Goal: Task Accomplishment & Management: Manage account settings

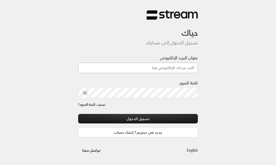
click at [176, 69] on input "عنوان البريد الإلكتروني" at bounding box center [138, 67] width 120 height 10
click at [190, 68] on input "عنوان البريد الإلكتروني" at bounding box center [138, 67] width 120 height 10
click at [184, 72] on input "عنوان البريد الإلكتروني" at bounding box center [138, 67] width 120 height 10
paste input "[EMAIL_ADDRESS][DOMAIN_NAME]"
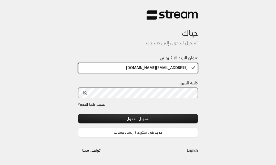
click at [184, 72] on input "[EMAIL_ADDRESS][DOMAIN_NAME]" at bounding box center [138, 67] width 120 height 10
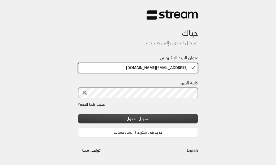
type input "[EMAIL_ADDRESS][DOMAIN_NAME]"
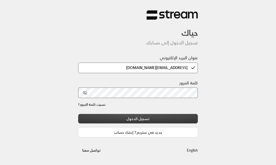
click at [178, 116] on button "تسجيل الدخول" at bounding box center [138, 118] width 120 height 9
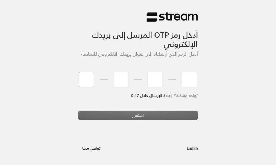
type input "2"
type input "3"
type input "4"
type input "8"
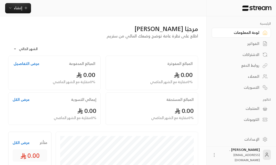
click at [258, 43] on div "الفواتير" at bounding box center [238, 43] width 41 height 5
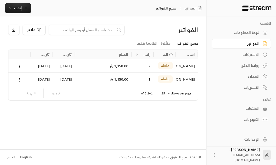
click at [254, 52] on div "الاشتراكات" at bounding box center [238, 54] width 41 height 5
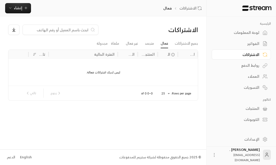
click at [250, 81] on link "العملاء" at bounding box center [240, 76] width 59 height 10
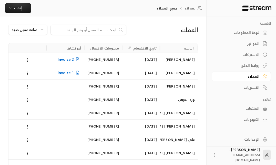
click at [253, 31] on div "لوحة المعلومات" at bounding box center [238, 32] width 41 height 5
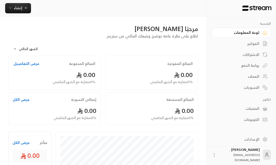
click at [248, 68] on div "روابط الدفع" at bounding box center [238, 65] width 41 height 5
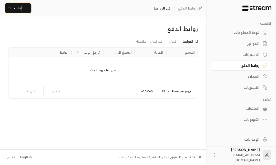
click at [19, 7] on span "إنشاء" at bounding box center [18, 8] width 8 height 6
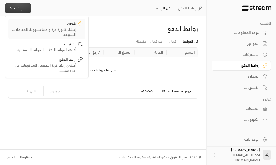
click at [44, 26] on div "فوري" at bounding box center [43, 24] width 65 height 6
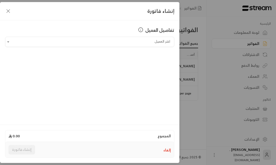
click at [7, 8] on icon "button" at bounding box center [8, 11] width 6 height 6
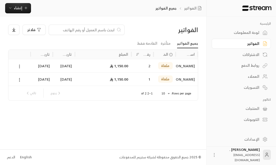
click at [19, 17] on div "الفواتير فلاتر جميع الفواتير متأخرة القادمة فقط اسم العميل الحالة رقم الفاتورة …" at bounding box center [103, 82] width 206 height 132
click at [19, 5] on span "إنشاء" at bounding box center [18, 8] width 8 height 6
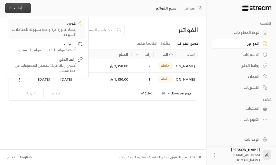
click at [28, 30] on div "إنشاء فاتورة مرة واحدة بسهولة للمعاملات السريعة." at bounding box center [43, 32] width 65 height 10
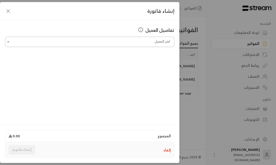
click at [145, 39] on input "اختر العميل" at bounding box center [89, 41] width 169 height 9
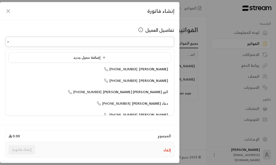
type input "**********"
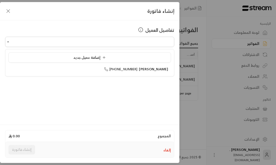
click at [64, 112] on div "تفاصيل العميل اختر العميل اختر العميل" at bounding box center [89, 71] width 179 height 103
click at [120, 33] on div "تفاصيل العميل" at bounding box center [89, 29] width 169 height 7
click at [116, 44] on input "اختر العميل" at bounding box center [89, 41] width 169 height 9
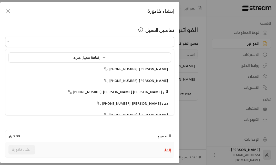
type input "**********"
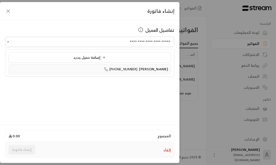
click at [137, 65] on li "عبدالرحمن +966551582500" at bounding box center [89, 69] width 162 height 10
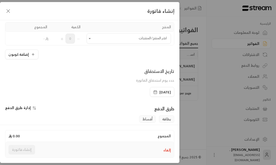
scroll to position [54, 0]
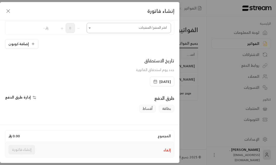
click at [97, 27] on input "اختر العميل" at bounding box center [129, 28] width 84 height 9
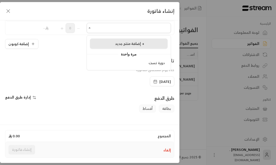
click at [119, 43] on span "إضافة منتج جديد +" at bounding box center [129, 43] width 29 height 6
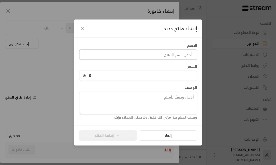
click at [124, 51] on input at bounding box center [138, 54] width 118 height 10
type input "j"
type input "تست +1"
click at [127, 70] on div "السعر 0" at bounding box center [138, 72] width 123 height 17
click at [122, 72] on input "0" at bounding box center [140, 76] width 108 height 10
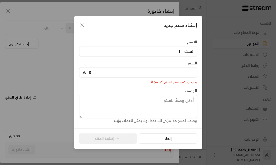
click at [122, 72] on input "0" at bounding box center [140, 72] width 108 height 10
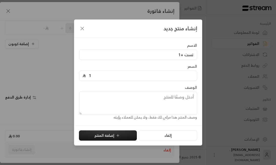
type input "1"
click at [160, 85] on div "الوصف وصف المنتج هذا مرئي لك فقط، ولا يمكن للعملاء رؤيته" at bounding box center [138, 102] width 123 height 35
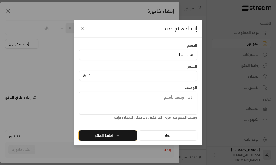
click at [105, 135] on button "إضافة المنتج" at bounding box center [108, 135] width 58 height 10
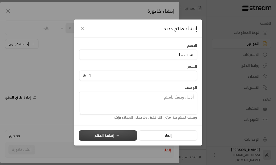
type input "0"
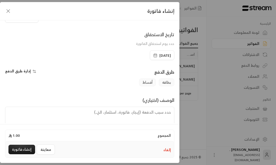
scroll to position [106, 0]
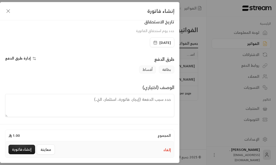
click at [21, 60] on span "إدارة طرق الدفع" at bounding box center [18, 58] width 26 height 6
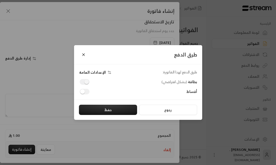
click at [87, 81] on span at bounding box center [85, 82] width 10 height 6
click at [104, 110] on button "حفظ" at bounding box center [108, 109] width 58 height 10
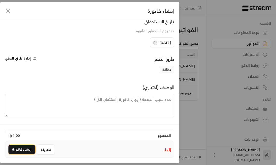
click at [24, 147] on button "إنشاء فاتورة" at bounding box center [21, 148] width 27 height 9
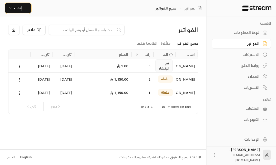
click at [23, 8] on span "إنشاء" at bounding box center [18, 8] width 20 height 6
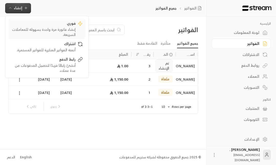
click at [56, 26] on div "فوري" at bounding box center [43, 24] width 65 height 6
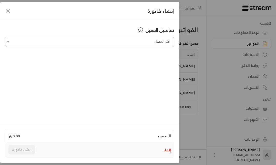
click at [100, 43] on input "اختر العميل" at bounding box center [89, 41] width 169 height 9
click at [122, 24] on div "تفاصيل العميل اختر العميل اختر العميل" at bounding box center [89, 71] width 179 height 103
click at [108, 43] on input "اختر العميل" at bounding box center [89, 41] width 169 height 9
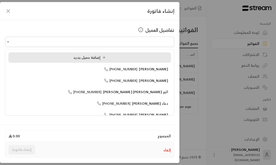
click at [72, 61] on li "إضافة عميل جديد" at bounding box center [89, 57] width 162 height 10
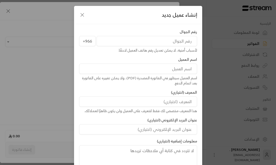
click at [153, 41] on input "tel" at bounding box center [147, 41] width 100 height 10
type input "545425452"
click at [162, 72] on input at bounding box center [138, 68] width 118 height 10
type input "سلطان العوفي"
click at [156, 87] on div "رقم الجوال +966 545425452 لأسباب أمنية، لا يمكن تعديل رقم هاتف العميل لاحقًا. ا…" at bounding box center [138, 98] width 123 height 139
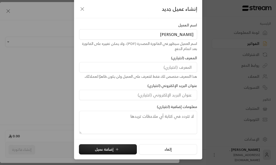
scroll to position [29, 0]
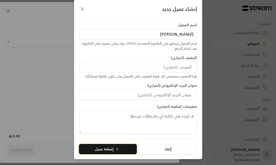
click at [120, 145] on button "إضافة عميل" at bounding box center [108, 149] width 58 height 10
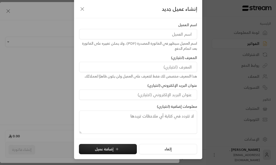
type input "**********"
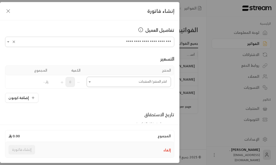
click at [96, 80] on input "اختر العميل" at bounding box center [129, 81] width 84 height 9
click at [123, 118] on div "تست +1" at bounding box center [129, 116] width 72 height 5
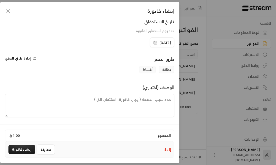
scroll to position [0, 0]
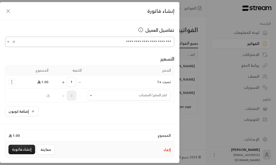
click at [108, 44] on input "**********" at bounding box center [89, 41] width 169 height 9
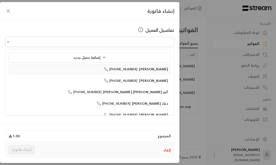
click at [127, 68] on span "+966551582500" at bounding box center [121, 69] width 34 height 6
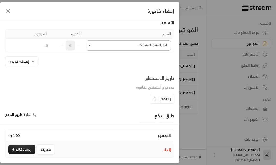
scroll to position [39, 0]
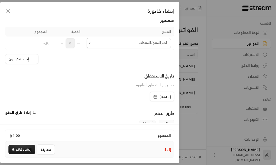
type input "**********"
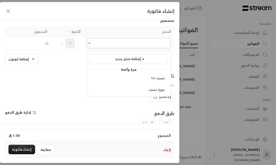
click at [121, 47] on input "اختر العميل" at bounding box center [129, 43] width 84 height 9
click at [124, 77] on div "تست +1" at bounding box center [129, 77] width 72 height 5
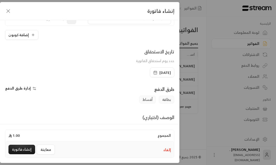
scroll to position [106, 0]
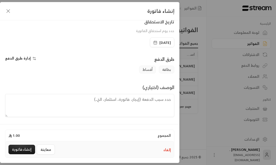
click at [119, 112] on textarea at bounding box center [89, 105] width 169 height 23
type textarea "فاتوره تج"
paste textarea "مميزات دورة لغة انجليزية عن بعد: مدة الدورة التدريبية: 6 أشهر عدد المستويات: ار…"
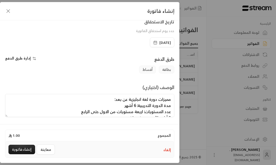
scroll to position [17, 0]
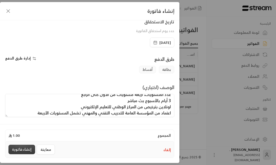
type textarea "مميزات دورة لغة انجليزية عن بعد: مدة الدورة التدريبية: 6 أشهر عدد المستويات: ار…"
click at [18, 151] on button "إنشاء فاتورة" at bounding box center [21, 148] width 27 height 9
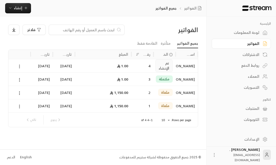
click at [18, 68] on icon at bounding box center [19, 66] width 5 height 5
click at [24, 81] on li "عرض" at bounding box center [25, 79] width 13 height 9
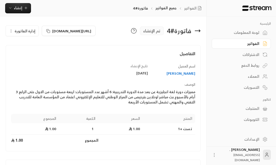
click at [14, 36] on button "إدارة الفاتورة" at bounding box center [22, 31] width 33 height 10
click at [27, 60] on link "إلغاء" at bounding box center [25, 54] width 32 height 9
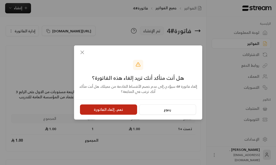
click at [122, 110] on button "نعم، إلغاء الفاتورة" at bounding box center [108, 109] width 57 height 10
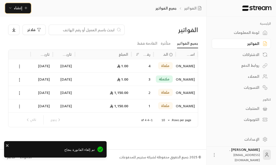
click at [22, 10] on span "إنشاء" at bounding box center [18, 8] width 8 height 6
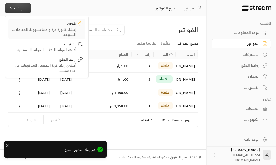
click at [59, 29] on div "إنشاء فاتورة مرة واحدة بسهولة للمعاملات السريعة." at bounding box center [43, 32] width 65 height 10
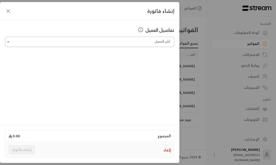
click at [102, 42] on input "اختر العميل" at bounding box center [89, 41] width 169 height 9
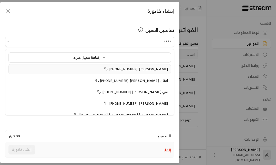
click at [139, 73] on li "سلطان العوفي +966545425452" at bounding box center [89, 69] width 162 height 10
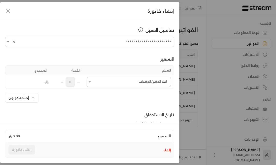
type input "**********"
click at [135, 81] on input "اختر العميل" at bounding box center [129, 81] width 84 height 9
click at [132, 119] on li "تست +1" at bounding box center [129, 117] width 78 height 10
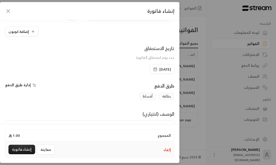
scroll to position [83, 0]
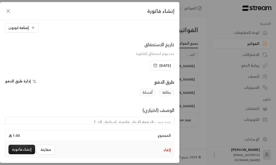
click at [20, 79] on span "إدارة طرق الدفع" at bounding box center [18, 81] width 26 height 6
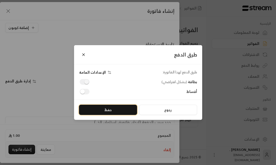
click at [119, 112] on button "حفظ" at bounding box center [108, 109] width 58 height 10
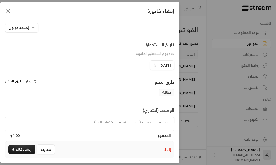
click at [18, 79] on span "إدارة طرق الدفع" at bounding box center [18, 81] width 26 height 6
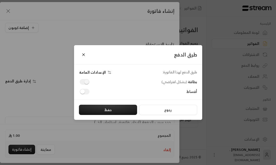
click at [91, 72] on span "الإعدادات العامة" at bounding box center [92, 72] width 27 height 4
click at [81, 53] on button "Close" at bounding box center [83, 54] width 9 height 9
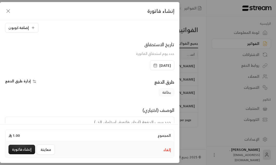
click at [13, 82] on span "إدارة طرق الدفع" at bounding box center [18, 81] width 26 height 6
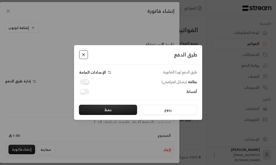
click at [84, 58] on button "Close" at bounding box center [83, 54] width 9 height 9
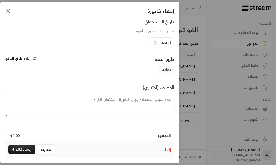
scroll to position [0, 0]
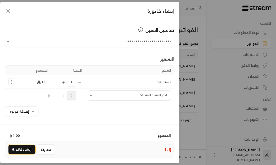
click at [18, 146] on button "إنشاء فاتورة" at bounding box center [21, 148] width 27 height 9
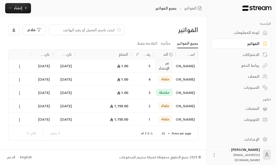
click at [268, 29] on link "لوحة المعلومات" at bounding box center [240, 33] width 59 height 10
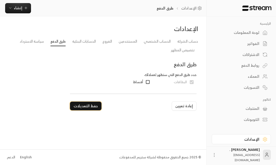
click at [84, 103] on button "حفظ التعديلات" at bounding box center [85, 105] width 31 height 9
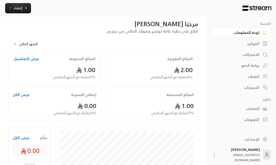
scroll to position [2, 0]
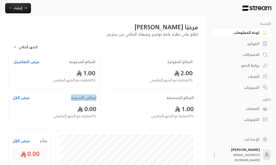
drag, startPoint x: 69, startPoint y: 98, endPoint x: 99, endPoint y: 95, distance: 29.6
click at [99, 95] on div "إجمالي التسوية عرض الكل 0.00 0 % مقارنة مع الشهر الماضي" at bounding box center [54, 106] width 92 height 32
click at [158, 103] on div "المبالغ المستحقة 1.00 0 % مقارنة مع الشهر الماضي" at bounding box center [151, 106] width 92 height 32
drag, startPoint x: 164, startPoint y: 98, endPoint x: 193, endPoint y: 98, distance: 28.2
click at [193, 98] on div "المبالغ المستحقة" at bounding box center [151, 97] width 83 height 5
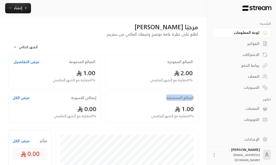
click at [193, 98] on h2 "المبالغ المستحقة" at bounding box center [179, 97] width 27 height 5
click at [165, 99] on div "المبالغ المستحقة" at bounding box center [151, 97] width 83 height 5
click at [30, 47] on body "**********" at bounding box center [138, 80] width 276 height 165
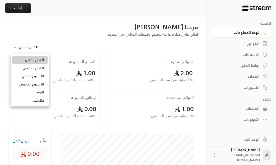
click at [50, 48] on div at bounding box center [138, 82] width 276 height 165
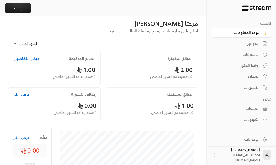
scroll to position [0, 0]
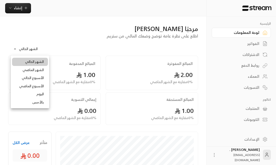
click at [26, 51] on body "**********" at bounding box center [138, 82] width 276 height 165
click at [42, 47] on div at bounding box center [138, 82] width 276 height 165
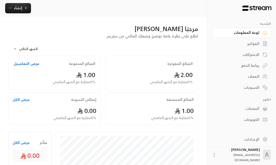
click at [246, 111] on div "المنتجات" at bounding box center [238, 108] width 41 height 5
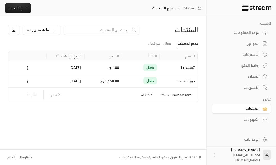
click at [28, 80] on icon at bounding box center [27, 81] width 5 height 5
click at [42, 112] on li "حذف" at bounding box center [43, 112] width 32 height 9
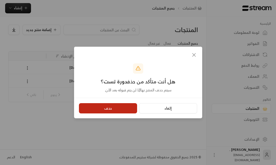
click at [108, 109] on button "حذف" at bounding box center [108, 108] width 58 height 10
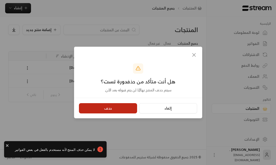
click at [130, 104] on button "حذف" at bounding box center [108, 108] width 58 height 10
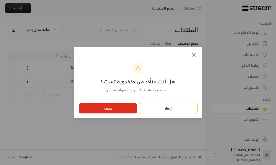
click at [158, 106] on button "إلغاء" at bounding box center [168, 108] width 58 height 10
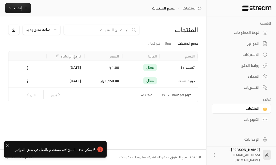
click at [28, 82] on icon at bounding box center [27, 81] width 5 height 5
click at [47, 102] on li "تعطيل" at bounding box center [43, 103] width 32 height 9
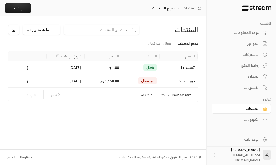
click at [244, 138] on div "الإعدادات" at bounding box center [238, 138] width 41 height 5
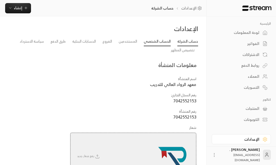
click at [154, 39] on link "الحساب الشخصي" at bounding box center [157, 41] width 27 height 9
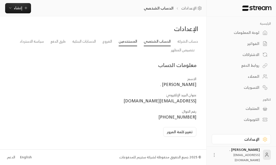
click at [128, 40] on link "المستخدمين" at bounding box center [128, 41] width 18 height 9
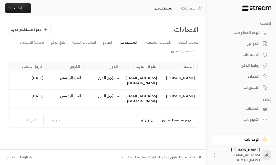
click at [98, 81] on div "مسؤول الفرع" at bounding box center [103, 80] width 38 height 18
click at [171, 78] on div "Mahmoud Elsayed" at bounding box center [179, 80] width 38 height 18
click at [188, 79] on div "Mahmoud Elsayed" at bounding box center [179, 80] width 38 height 18
click at [146, 78] on div "melsayed2409@gmail.com" at bounding box center [141, 80] width 38 height 18
click at [104, 46] on link "الفروع" at bounding box center [106, 42] width 9 height 9
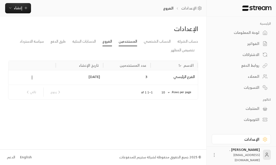
click at [129, 41] on link "المستخدمين" at bounding box center [128, 41] width 18 height 9
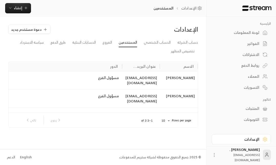
drag, startPoint x: 121, startPoint y: 65, endPoint x: 93, endPoint y: 69, distance: 28.8
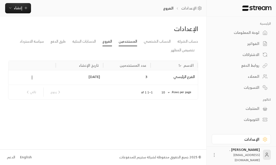
click at [126, 43] on link "المستخدمين" at bounding box center [128, 41] width 18 height 9
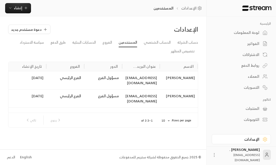
click at [89, 81] on div "مسؤول الفرع" at bounding box center [103, 78] width 32 height 6
click at [34, 81] on div "29/09/2025" at bounding box center [27, 80] width 38 height 18
click at [34, 121] on div "رجوع تالي" at bounding box center [43, 119] width 40 height 9
click at [80, 84] on div "الفرع الرئيسي" at bounding box center [65, 80] width 38 height 18
click at [174, 77] on div "Mahmoud Elsayed" at bounding box center [179, 80] width 38 height 18
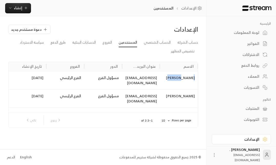
click at [174, 77] on div "Mahmoud Elsayed" at bounding box center [179, 80] width 38 height 18
click at [184, 96] on div "محمود السيد" at bounding box center [179, 98] width 38 height 18
click at [144, 107] on div "[EMAIL_ADDRESS][DOMAIN_NAME]" at bounding box center [141, 116] width 38 height 18
click at [43, 107] on div "26/09/2025" at bounding box center [27, 116] width 38 height 18
click at [43, 94] on div "29/09/2025" at bounding box center [27, 98] width 38 height 18
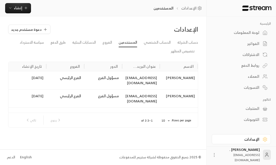
click at [96, 78] on div "مسؤول الفرع" at bounding box center [103, 78] width 32 height 6
click at [116, 79] on div "مسؤول الفرع" at bounding box center [103, 78] width 32 height 6
click at [132, 67] on button "Sort" at bounding box center [129, 66] width 6 height 6
click at [129, 67] on icon "Sort" at bounding box center [130, 67] width 4 height 4
drag, startPoint x: 122, startPoint y: 65, endPoint x: 88, endPoint y: 72, distance: 34.4
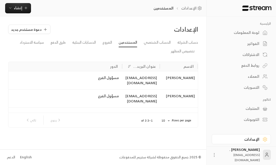
click at [88, 72] on div "الاسم عنوان البريد الإلكتروني الدور الفروع تاريخ الإنشاء Mahmoud Elsayed melsay…" at bounding box center [102, 87] width 189 height 51
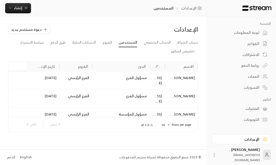
drag, startPoint x: 164, startPoint y: 65, endPoint x: 166, endPoint y: 68, distance: 4.0
click at [166, 68] on div "الاسم عنوان البريد الإلكتروني الدور الفروع تاريخ الإنشاء" at bounding box center [88, 66] width 218 height 9
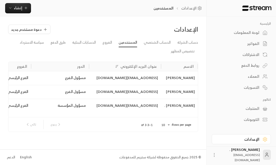
drag, startPoint x: 161, startPoint y: 67, endPoint x: 167, endPoint y: 66, distance: 5.4
click at [167, 66] on div "الاسم عنوان البريد الإلكتروني الدور الفروع تاريخ الإنشاء" at bounding box center [78, 66] width 240 height 9
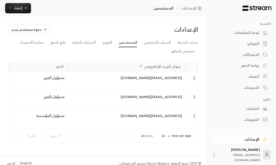
click at [246, 150] on div "عبدالرحمن . a.alshiban@rowoad.com" at bounding box center [240, 154] width 40 height 15
click at [214, 152] on icon at bounding box center [213, 154] width 5 height 5
click at [252, 156] on div at bounding box center [138, 82] width 276 height 165
click at [265, 156] on icon at bounding box center [266, 155] width 3 height 1
click at [141, 68] on icon "Sort" at bounding box center [141, 67] width 4 height 4
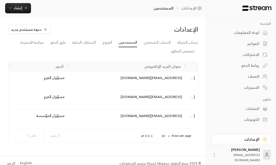
scroll to position [6, 0]
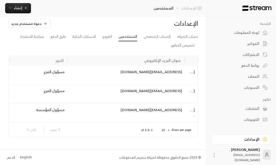
click at [182, 7] on link "الإعدادات" at bounding box center [192, 8] width 23 height 5
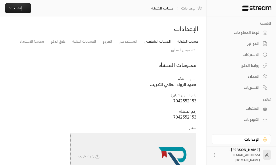
click at [164, 44] on link "الحساب الشخصي" at bounding box center [157, 41] width 27 height 9
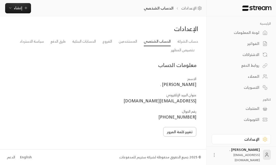
click at [176, 132] on button "تغيير كلمة المرور" at bounding box center [179, 131] width 33 height 9
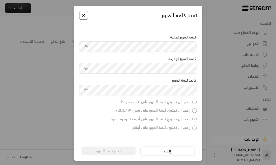
click at [84, 17] on button "Close" at bounding box center [83, 15] width 9 height 9
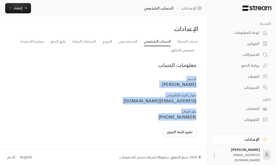
drag, startPoint x: 160, startPoint y: 116, endPoint x: 198, endPoint y: 112, distance: 38.4
click at [198, 112] on div "الاسم : عبدالرحمن . عنوان البريد الإلكتروني : a.alshiban@rowoad.com رقم الجوال …" at bounding box center [133, 107] width 132 height 67
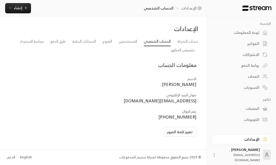
click at [182, 115] on span "+966500000000" at bounding box center [177, 116] width 38 height 7
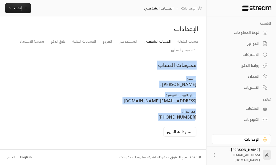
drag, startPoint x: 162, startPoint y: 116, endPoint x: 197, endPoint y: 56, distance: 70.3
click at [197, 56] on div "حساب الشركة الحساب الشخصي المستخدمين الفروع الحسابات البنكية طرق الدفع سياسة ال…" at bounding box center [103, 88] width 195 height 103
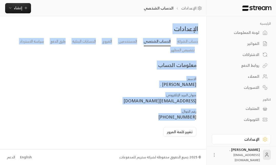
drag, startPoint x: 153, startPoint y: 115, endPoint x: 198, endPoint y: 24, distance: 101.9
click at [198, 25] on div "الإعدادات حساب الشركة الحساب الشخصي المستخدمين الفروع الحسابات البنكية طرق الدف…" at bounding box center [103, 83] width 190 height 116
click at [198, 25] on div "الإعدادات" at bounding box center [151, 29] width 97 height 8
drag, startPoint x: 198, startPoint y: 25, endPoint x: 157, endPoint y: 118, distance: 101.6
click at [157, 118] on div "الإعدادات حساب الشركة الحساب الشخصي المستخدمين الفروع الحسابات البنكية طرق الدف…" at bounding box center [103, 83] width 190 height 116
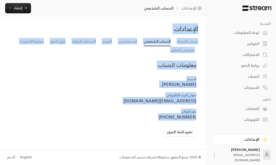
click at [157, 118] on td "رقم الجوال : +966500000000" at bounding box center [133, 114] width 126 height 16
drag, startPoint x: 157, startPoint y: 118, endPoint x: 200, endPoint y: 22, distance: 105.7
click at [200, 22] on div "الإعدادات حساب الشركة الحساب الشخصي المستخدمين الفروع الحسابات البنكية طرق الدف…" at bounding box center [103, 82] width 206 height 132
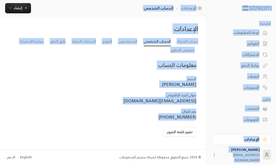
drag, startPoint x: 161, startPoint y: 116, endPoint x: 231, endPoint y: 4, distance: 132.2
click at [206, 4] on div "الرئيسية لوحة المعلومات الفواتير الاشتراكات روابط الدفع العملاء التسويات كتالوج…" at bounding box center [103, 82] width 206 height 165
click at [231, 4] on div at bounding box center [240, 8] width 69 height 16
drag, startPoint x: 162, startPoint y: 118, endPoint x: 208, endPoint y: 6, distance: 120.4
click at [206, 6] on div "الرئيسية لوحة المعلومات الفواتير الاشتراكات روابط الدفع العملاء التسويات كتالوج…" at bounding box center [103, 82] width 206 height 165
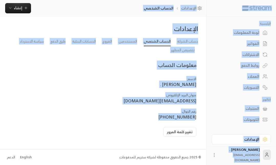
click at [208, 6] on div at bounding box center [240, 8] width 69 height 16
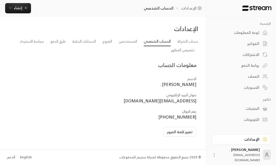
click at [256, 35] on div "لوحة المعلومات" at bounding box center [238, 32] width 41 height 5
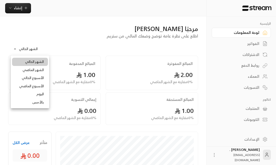
click at [29, 47] on body "**********" at bounding box center [138, 82] width 276 height 165
click at [23, 94] on li "اليوم" at bounding box center [30, 94] width 36 height 8
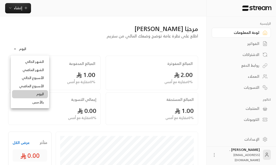
click at [19, 50] on body "الرئيسية لوحة المعلومات الفواتير الاشتراكات روابط الدفع العملاء التسويات كتالوج…" at bounding box center [138, 82] width 276 height 165
click at [37, 63] on li "الشهر الحالي" at bounding box center [30, 62] width 36 height 8
type input "**********"
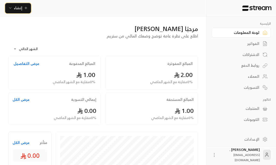
click at [23, 8] on span "إنشاء" at bounding box center [18, 8] width 20 height 6
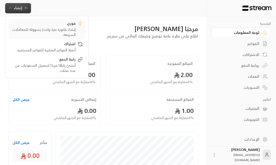
click at [58, 24] on div "فوري" at bounding box center [43, 24] width 65 height 6
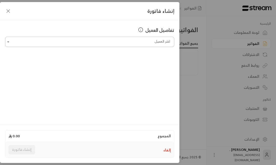
click at [116, 41] on input "اختر العميل" at bounding box center [89, 41] width 169 height 9
click at [113, 24] on div "تفاصيل العميل اختر العميل اختر العميل" at bounding box center [89, 71] width 179 height 103
click at [113, 52] on div "تفاصيل العميل اختر العميل اختر العميل" at bounding box center [89, 71] width 179 height 103
click at [101, 44] on input "اختر العميل" at bounding box center [89, 41] width 169 height 9
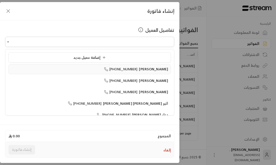
click at [70, 64] on li "عبدالرحمن +966551582500" at bounding box center [89, 69] width 162 height 10
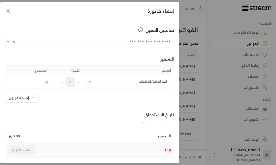
click at [94, 95] on div "إضافة كوبون" at bounding box center [89, 98] width 169 height 10
click at [131, 46] on input "**********" at bounding box center [89, 41] width 169 height 9
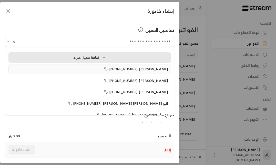
click at [85, 59] on span "إضافة عميل جديد" at bounding box center [90, 57] width 35 height 6
type input "**********"
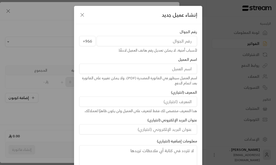
click at [81, 16] on icon "button" at bounding box center [82, 14] width 3 height 3
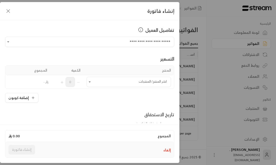
click at [8, 10] on icon "button" at bounding box center [8, 10] width 3 height 3
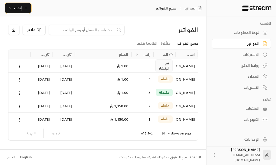
click at [19, 7] on span "إنشاء" at bounding box center [18, 8] width 8 height 6
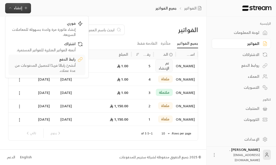
click at [52, 66] on div "أنشئ رابطًا فريدًا لتحصيل المدفوعات من عدة عملاء." at bounding box center [43, 68] width 65 height 10
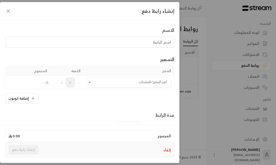
click at [138, 44] on input at bounding box center [89, 42] width 169 height 11
type input "تست الرواد"
click at [116, 56] on div "التسعير" at bounding box center [89, 59] width 169 height 7
click at [101, 76] on td "اختر المنتج/المنتجات اختر المنتج/المنتجات" at bounding box center [128, 82] width 90 height 13
click at [94, 82] on input "اختر المنتج/المنتجات" at bounding box center [129, 82] width 84 height 9
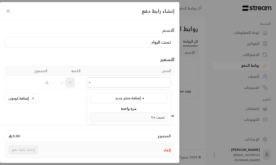
click at [124, 116] on div "تست +1" at bounding box center [129, 116] width 72 height 5
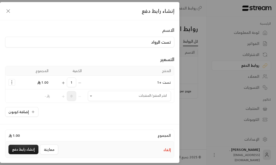
click at [102, 104] on div "المنتج الكمية المجموع تست +1 1 1.00 اختر المنتج/المنتجات اختر المنتج/المنتجات 0…" at bounding box center [89, 91] width 169 height 51
click at [11, 11] on icon "button" at bounding box center [8, 11] width 6 height 6
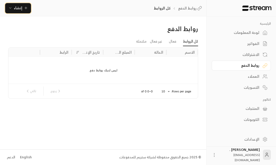
click at [26, 10] on icon "button" at bounding box center [26, 8] width 4 height 4
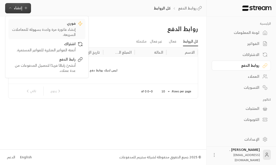
click at [37, 27] on div "إنشاء فاتورة مرة واحدة بسهولة للمعاملات السريعة." at bounding box center [43, 32] width 65 height 10
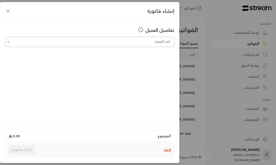
click at [122, 43] on input "اختر العميل" at bounding box center [89, 41] width 169 height 9
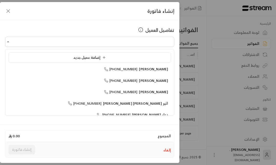
click at [9, 9] on icon "button" at bounding box center [8, 10] width 3 height 3
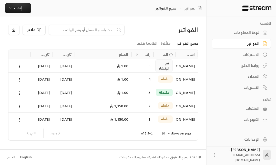
click at [156, 66] on div "تم الإنشاء" at bounding box center [163, 65] width 17 height 13
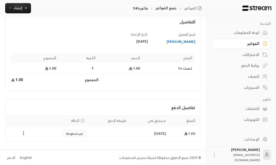
scroll to position [43, 0]
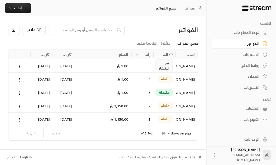
click at [163, 93] on span "مكتملة" at bounding box center [164, 92] width 11 height 5
click at [241, 33] on div "لوحة المعلومات" at bounding box center [238, 32] width 41 height 5
